Goal: Information Seeking & Learning: Learn about a topic

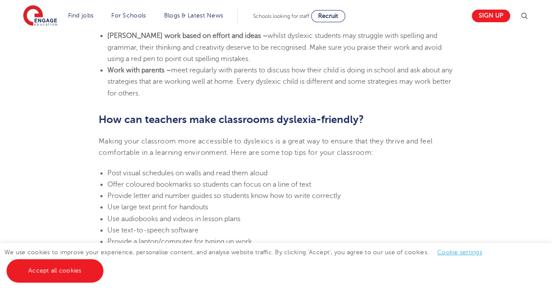
scroll to position [1832, 0]
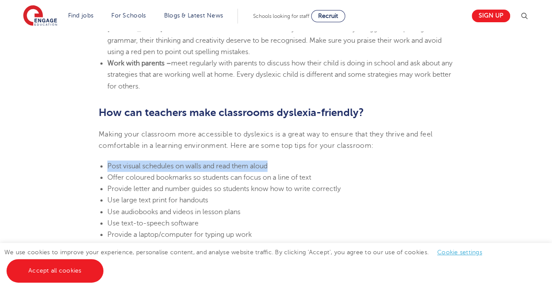
drag, startPoint x: 108, startPoint y: 165, endPoint x: 271, endPoint y: 169, distance: 163.2
click at [271, 169] on li "Post visual schedules on walls and read them aloud" at bounding box center [280, 166] width 346 height 11
copy span "Post visual schedules on walls and read them aloud"
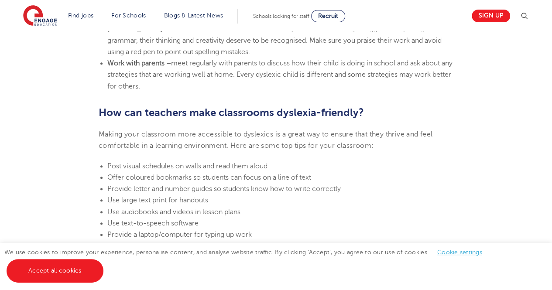
click at [329, 228] on li "Use text-to-speech software" at bounding box center [280, 223] width 346 height 11
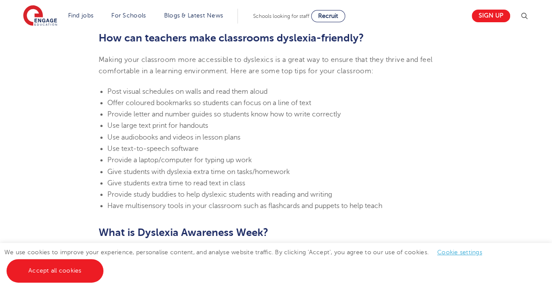
scroll to position [1913, 0]
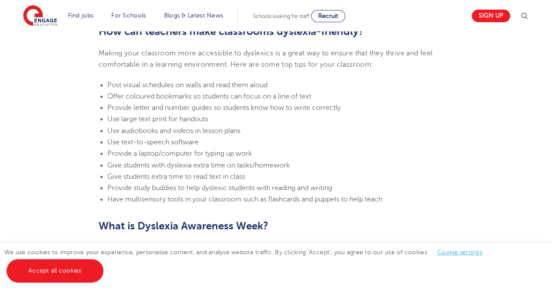
drag, startPoint x: 109, startPoint y: 199, endPoint x: 383, endPoint y: 212, distance: 273.8
click at [393, 204] on li "Have multisensory tools in your classroom such as flashcards and puppets to hel…" at bounding box center [280, 199] width 346 height 11
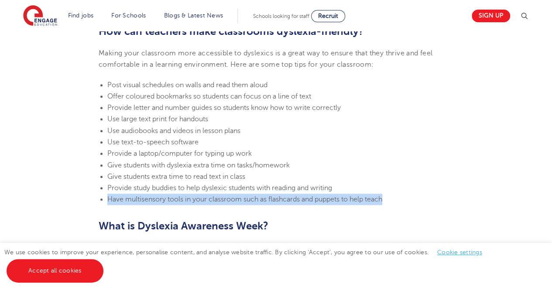
drag, startPoint x: 385, startPoint y: 198, endPoint x: 107, endPoint y: 199, distance: 278.3
click at [107, 199] on span "Have multisensory tools in your classroom such as flashcards and puppets to hel…" at bounding box center [244, 199] width 275 height 8
copy span "Have multisensory tools in your classroom such as flashcards and puppets to hel…"
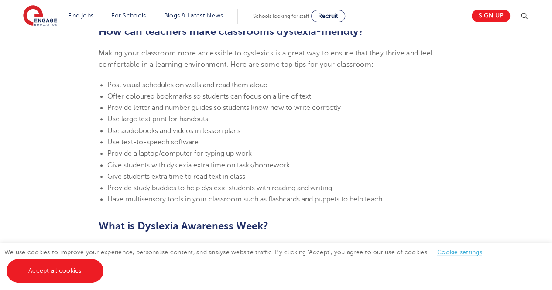
click at [350, 159] on li "Provide a laptop/computer for typing up work" at bounding box center [280, 153] width 346 height 11
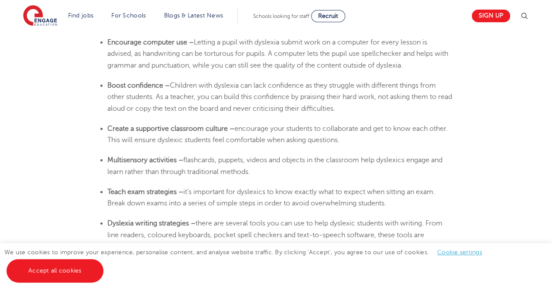
scroll to position [1596, 0]
